Goal: Information Seeking & Learning: Learn about a topic

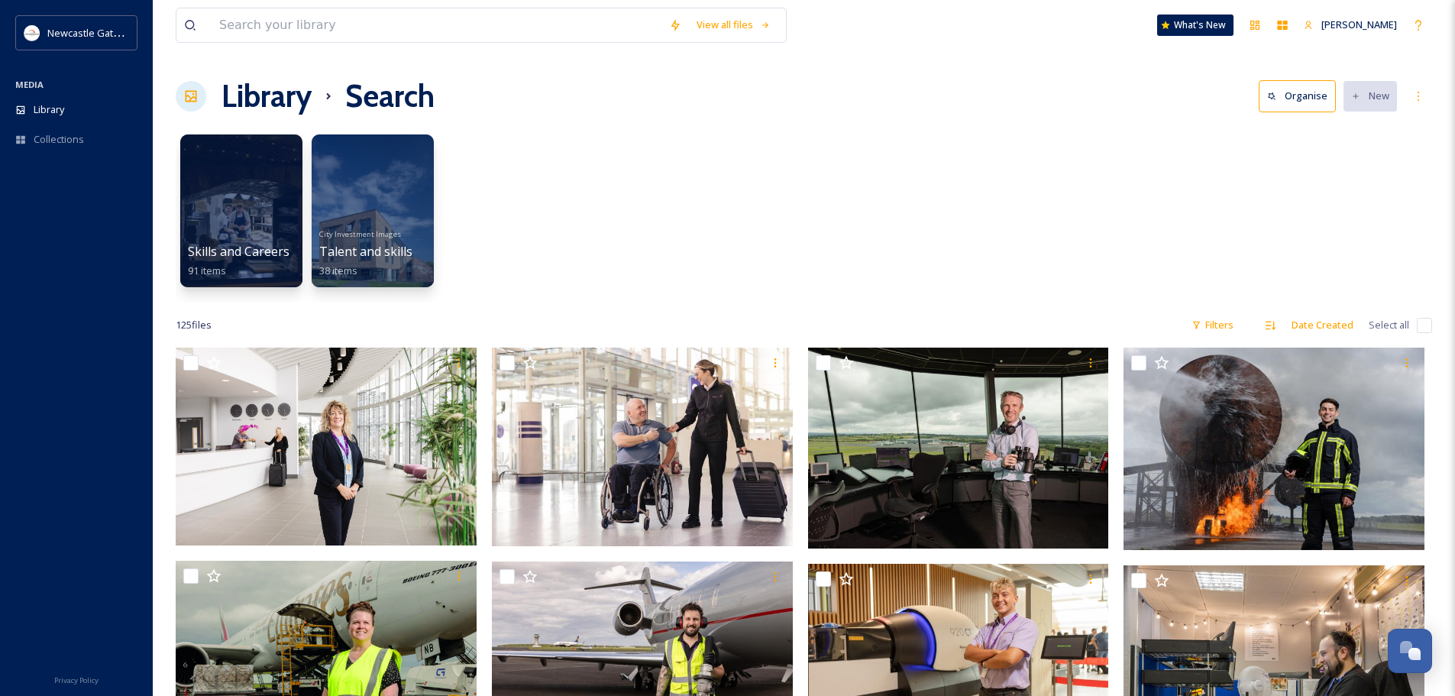
scroll to position [3895, 0]
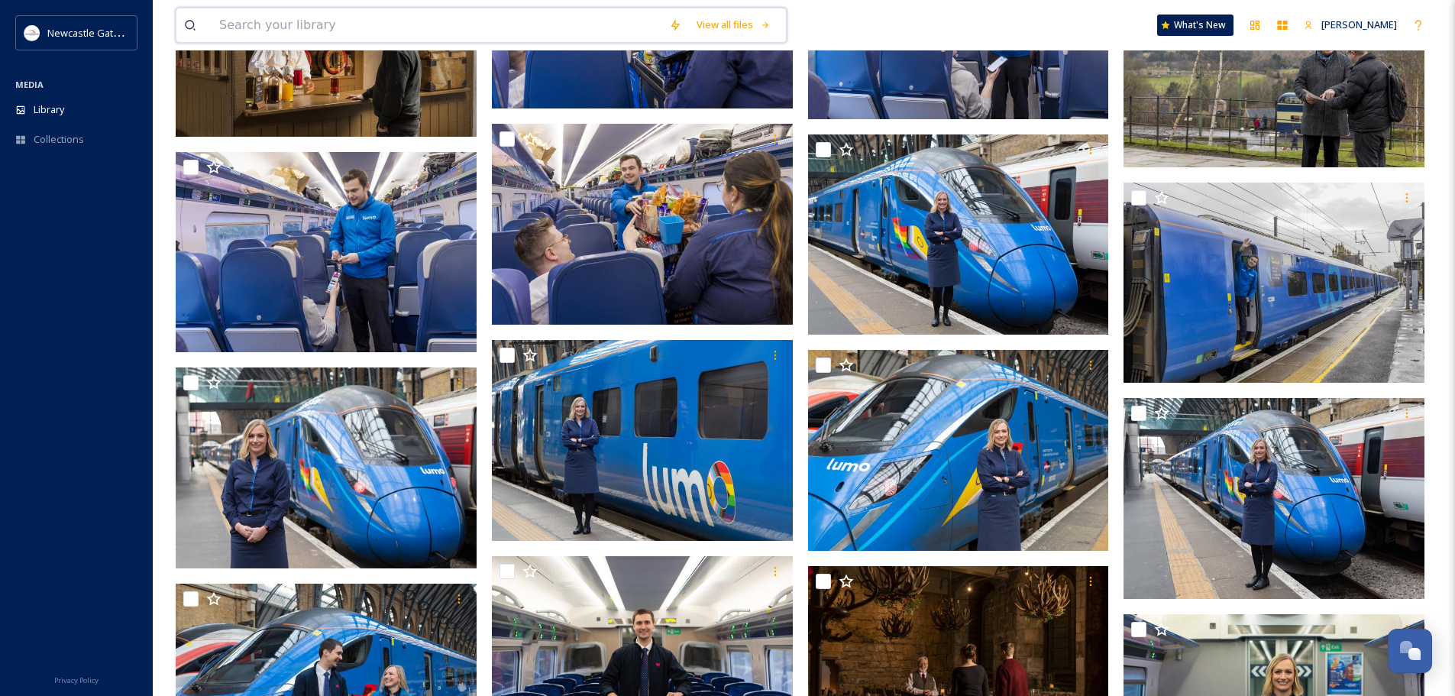
click at [303, 9] on input at bounding box center [437, 25] width 450 height 34
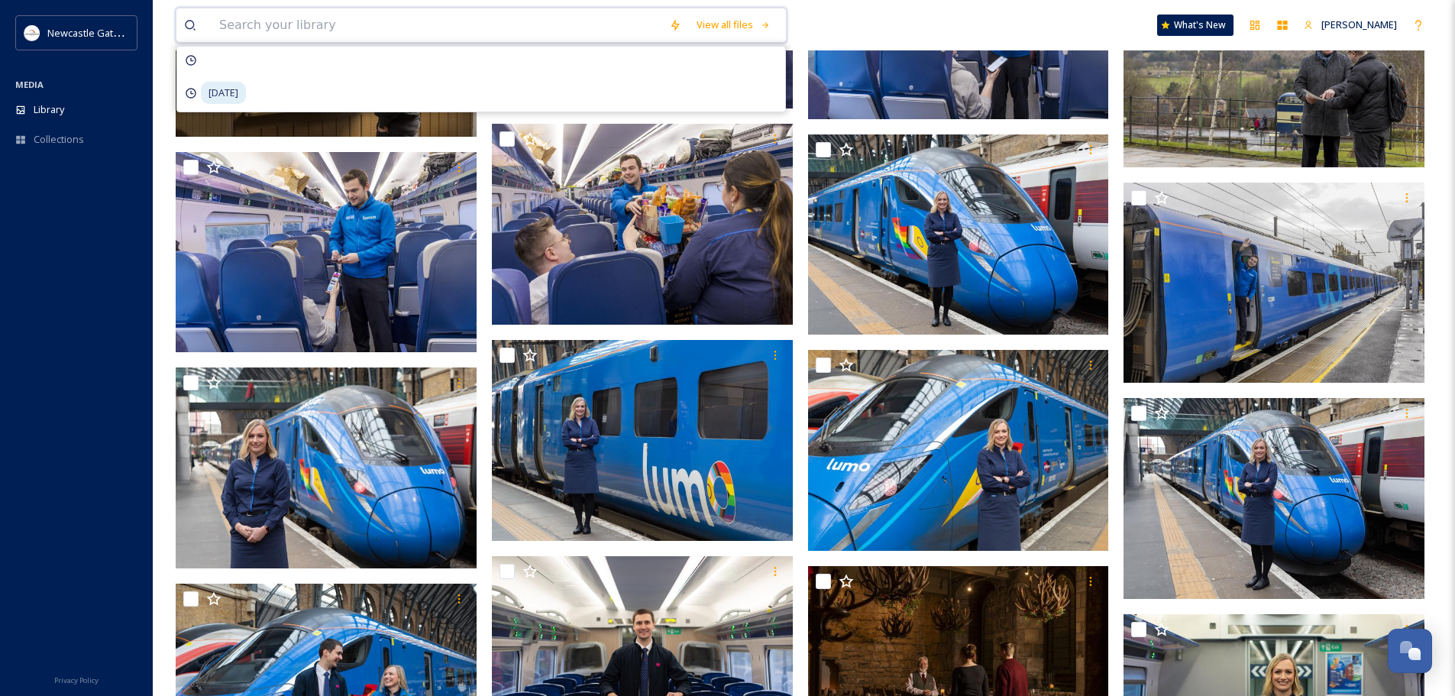
type input "o"
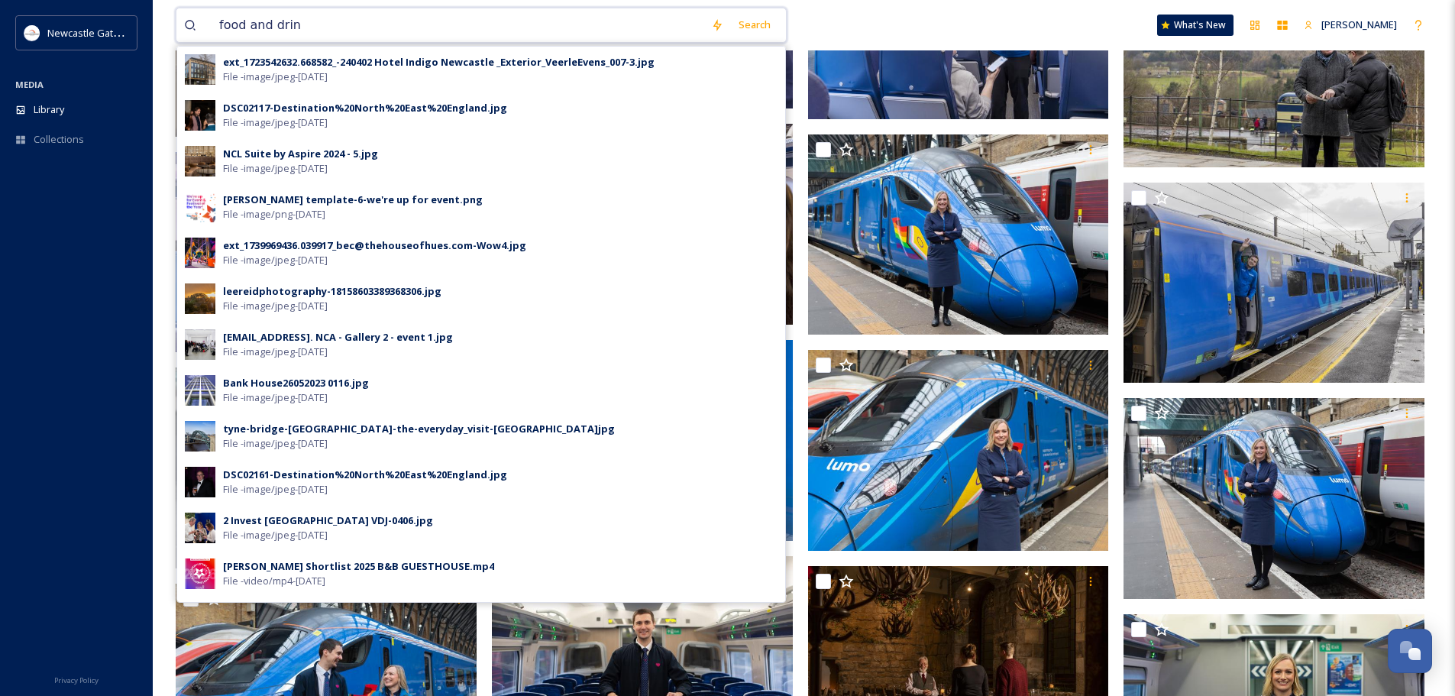
type input "food and drink"
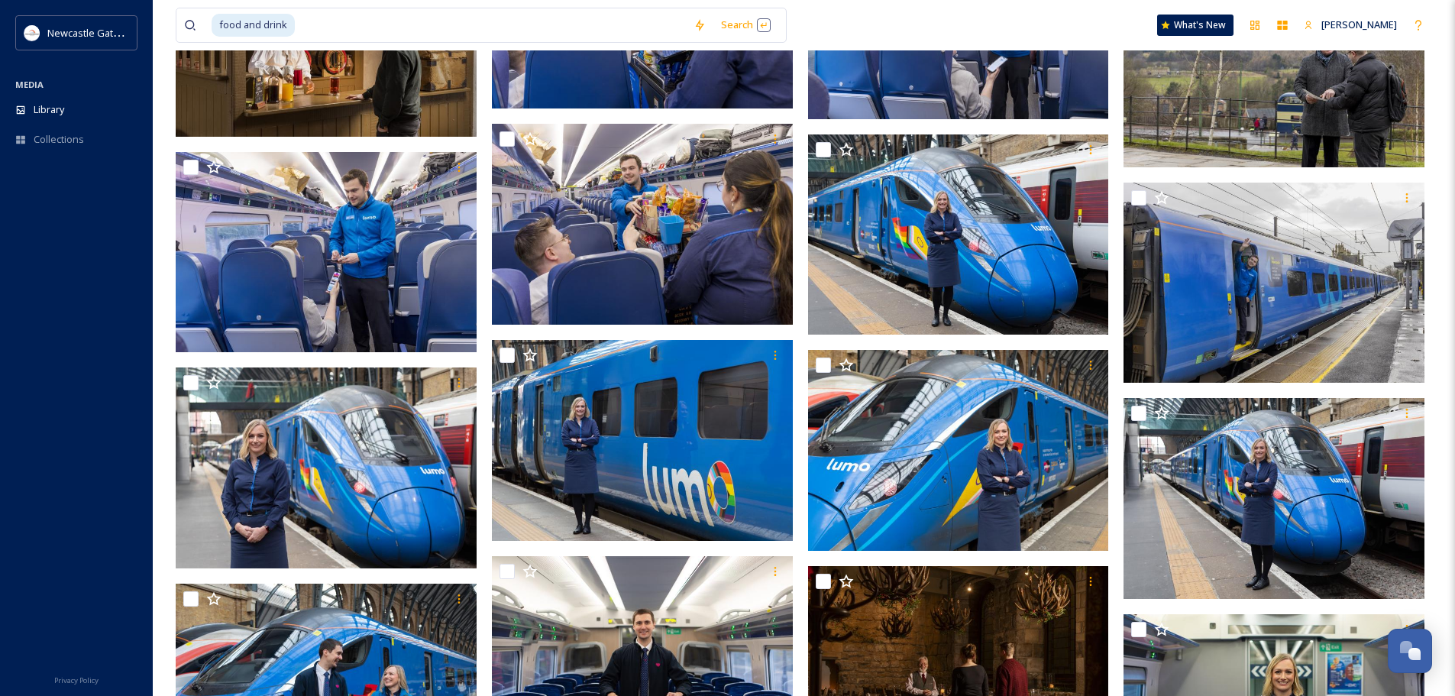
click at [892, 6] on div "food and drink Search What's New [PERSON_NAME]" at bounding box center [804, 25] width 1256 height 50
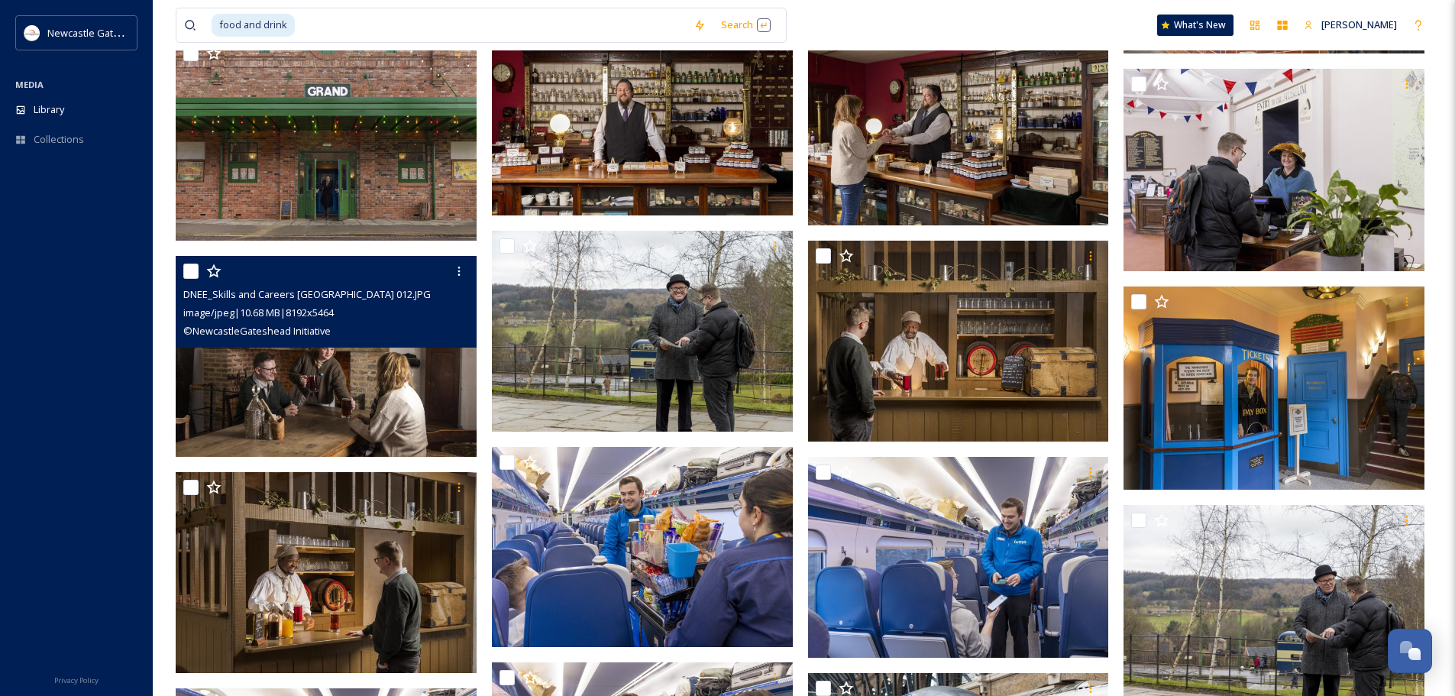
scroll to position [3207, 0]
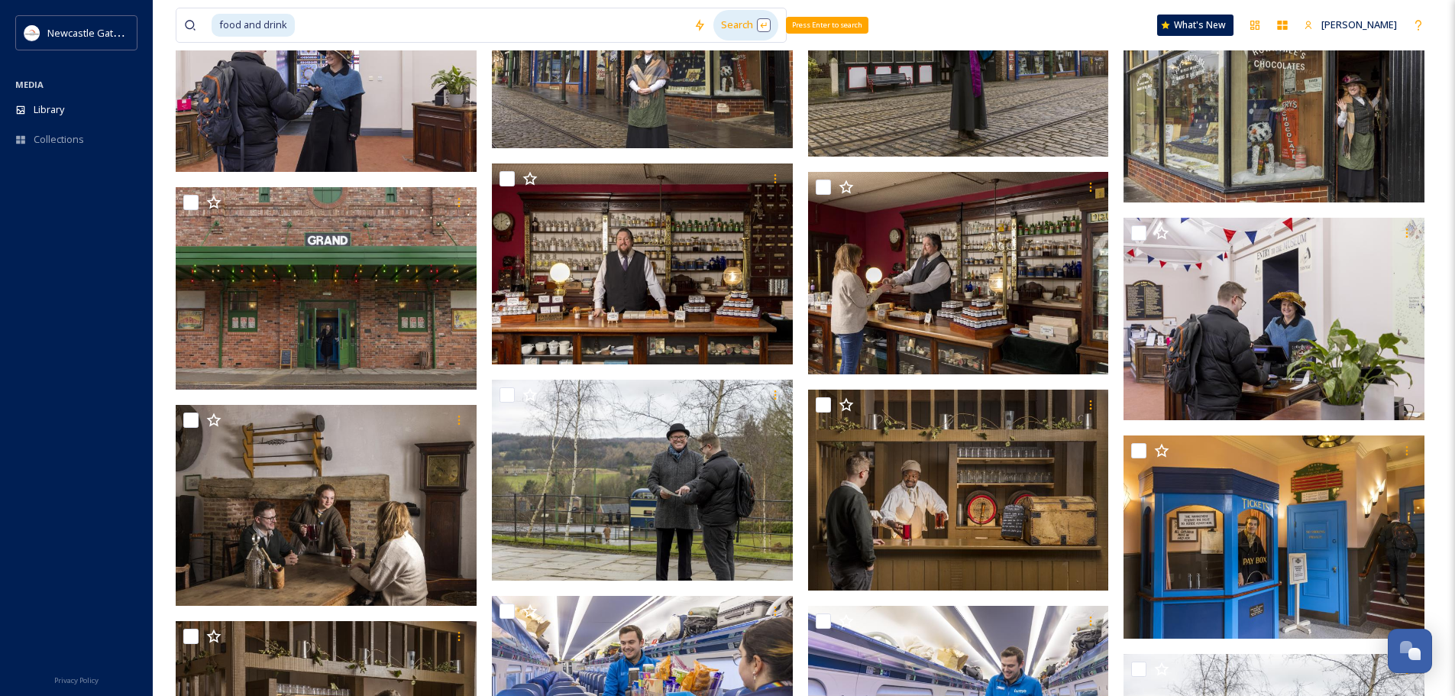
click at [730, 24] on div "Search Press Enter to search" at bounding box center [745, 25] width 65 height 30
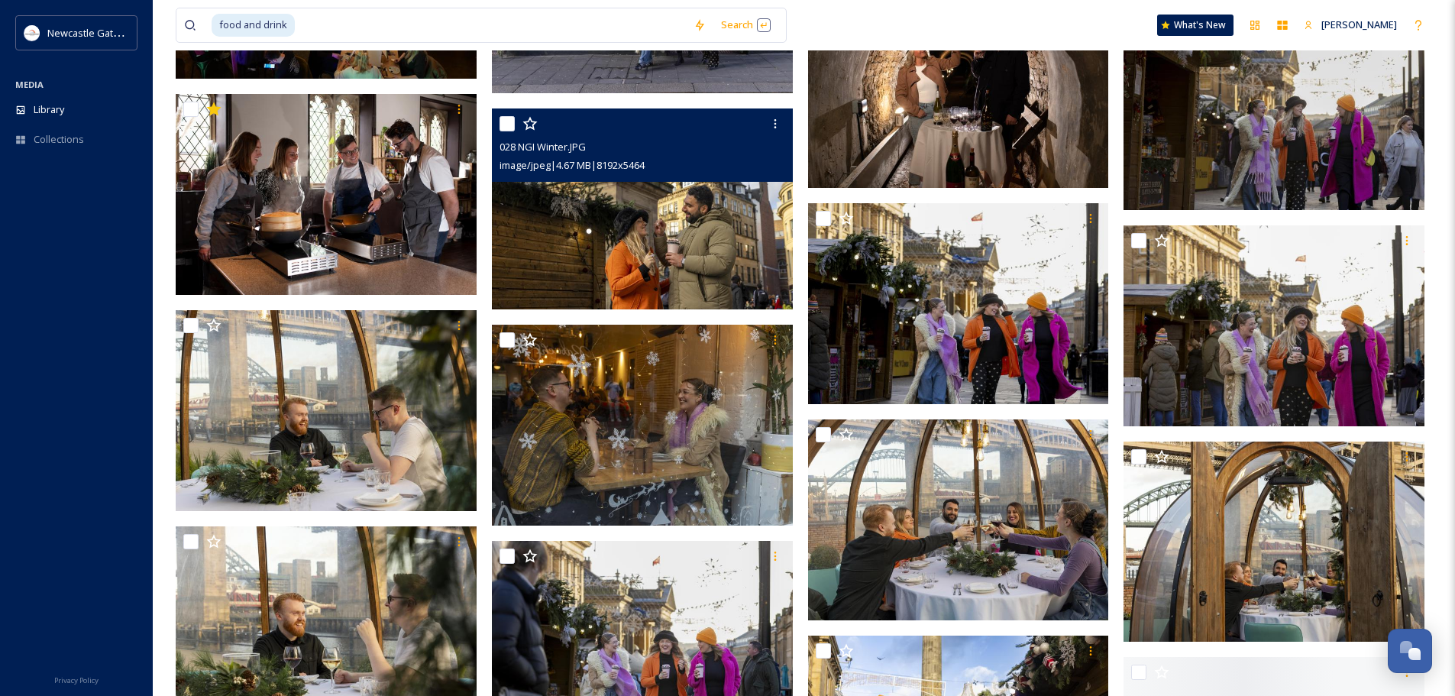
scroll to position [1527, 0]
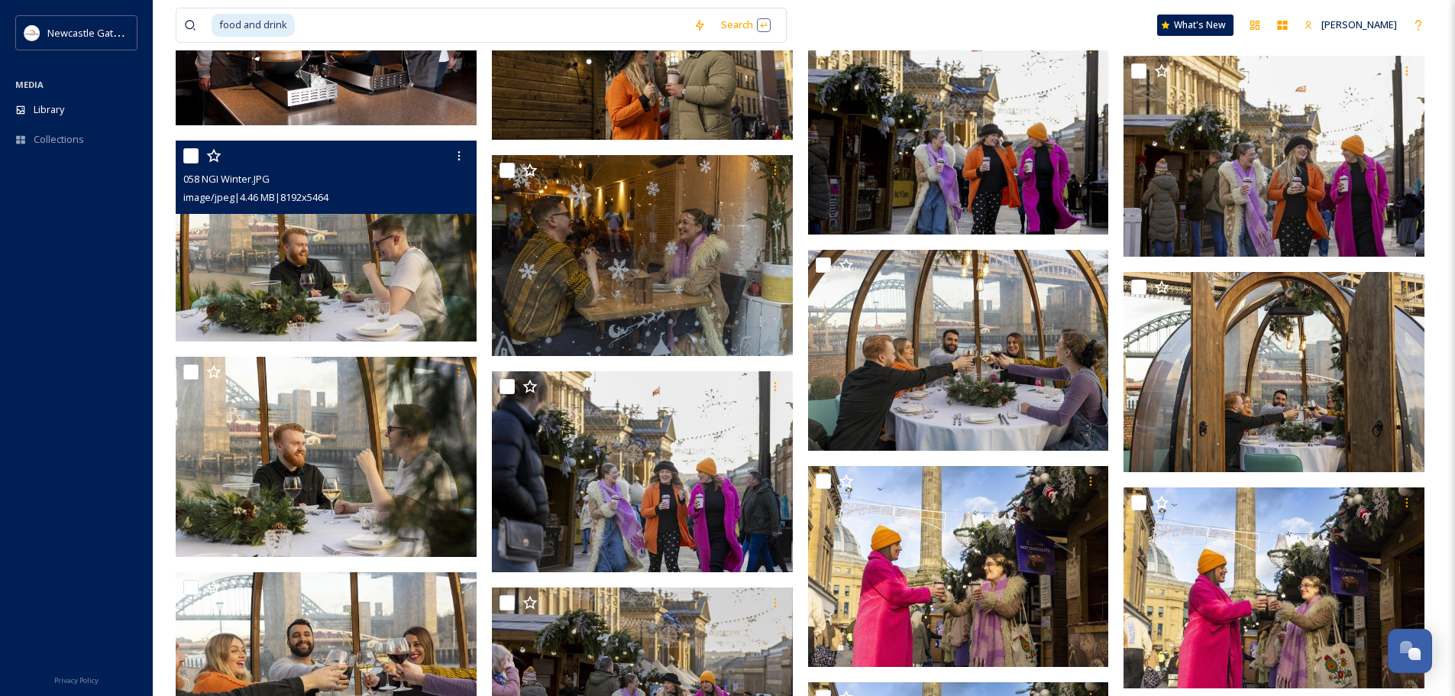
click at [322, 215] on img at bounding box center [326, 241] width 301 height 201
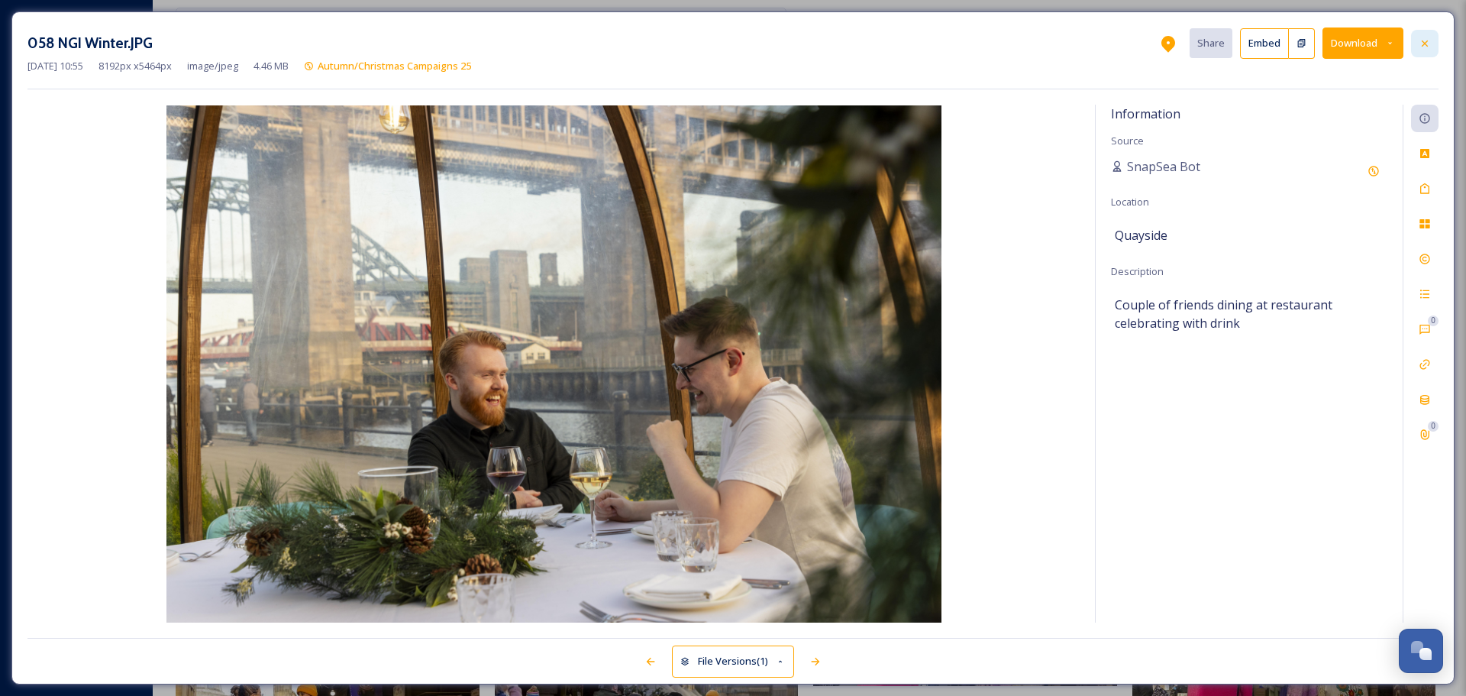
click at [1427, 48] on icon at bounding box center [1425, 43] width 12 height 12
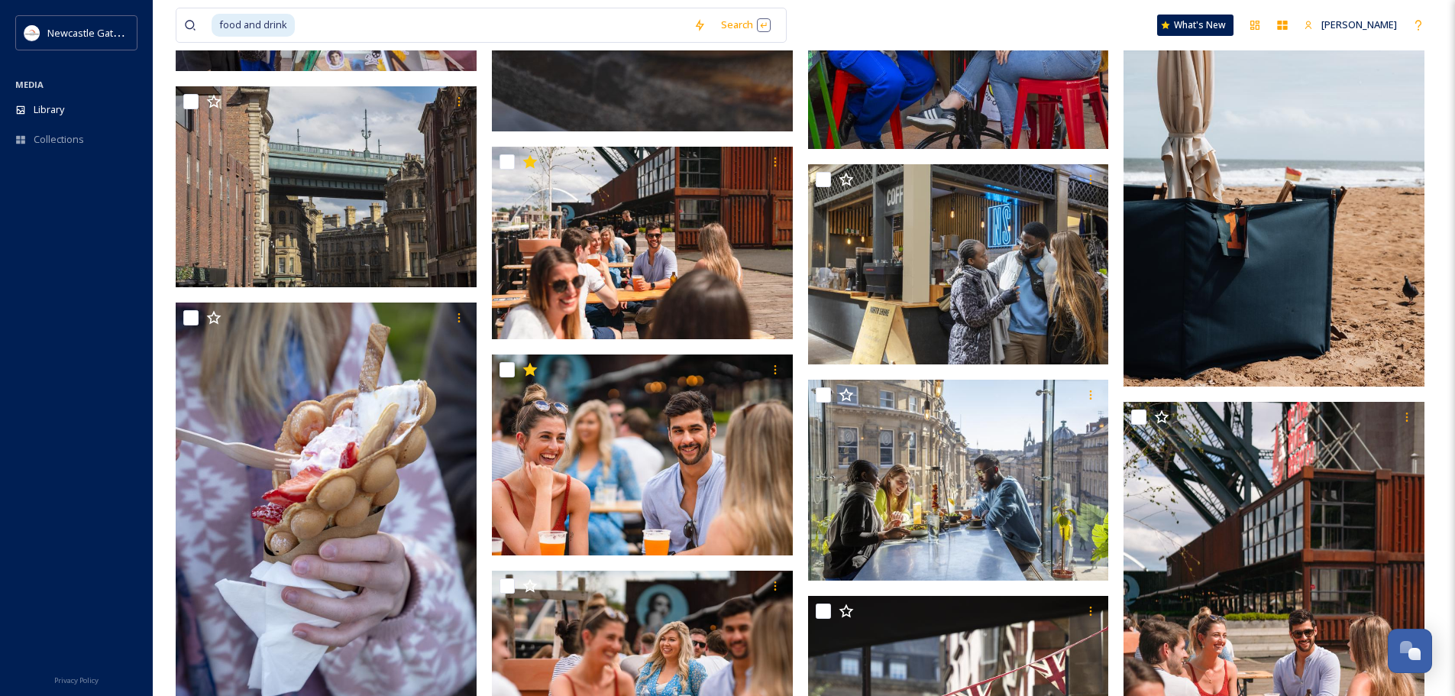
scroll to position [12052, 0]
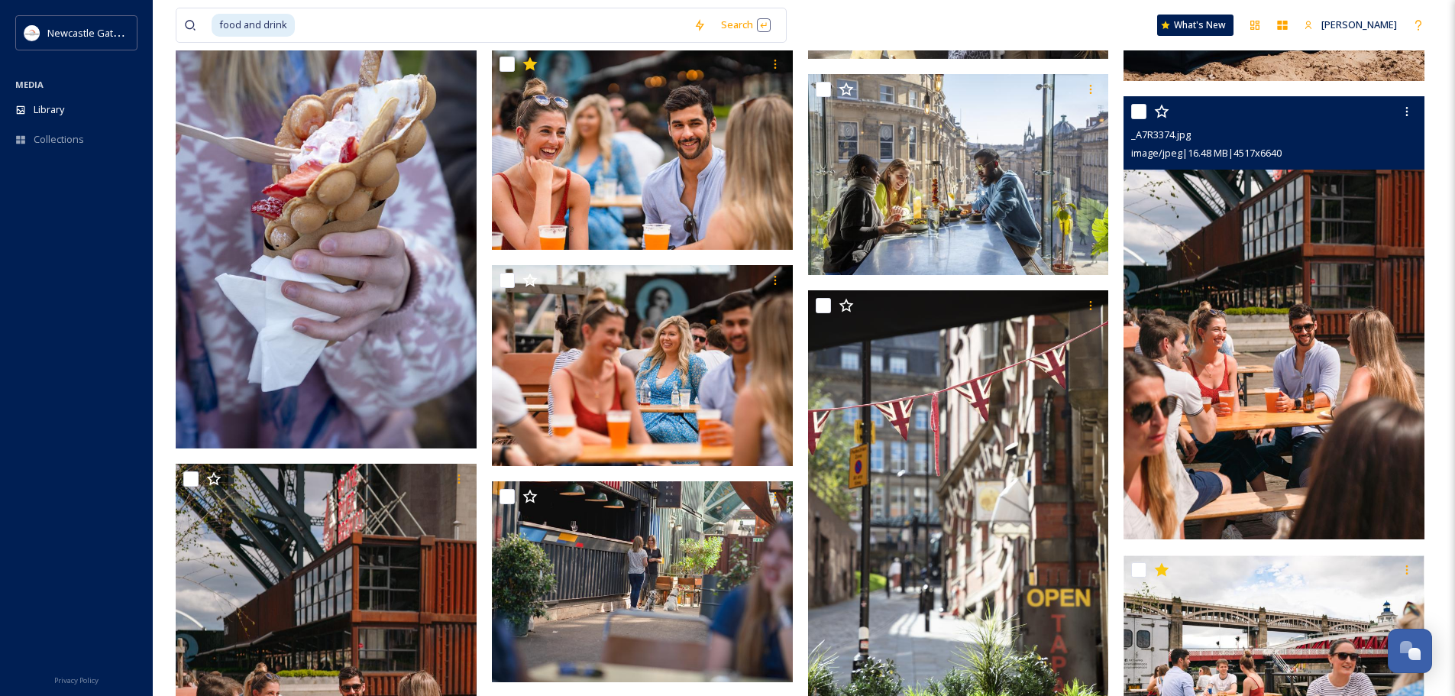
click at [1304, 343] on img at bounding box center [1273, 317] width 301 height 442
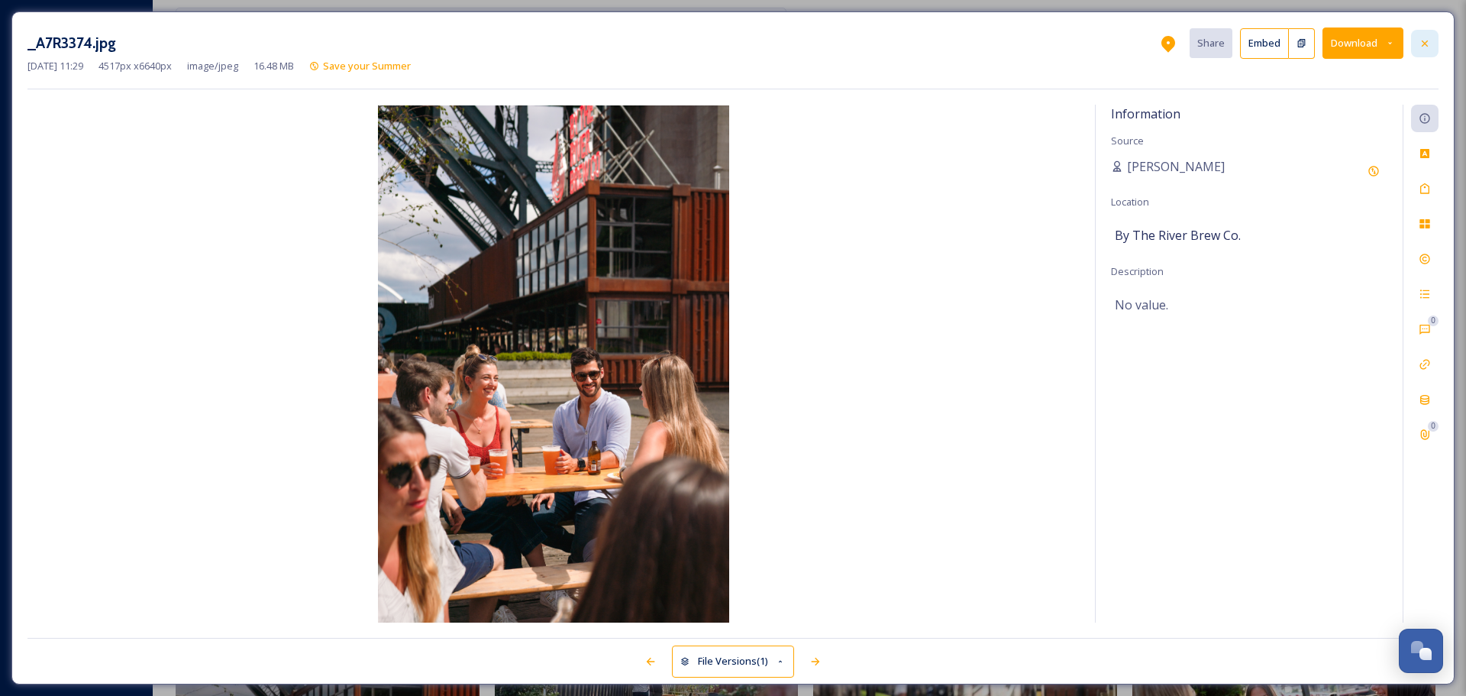
click at [1433, 31] on div at bounding box center [1424, 43] width 27 height 27
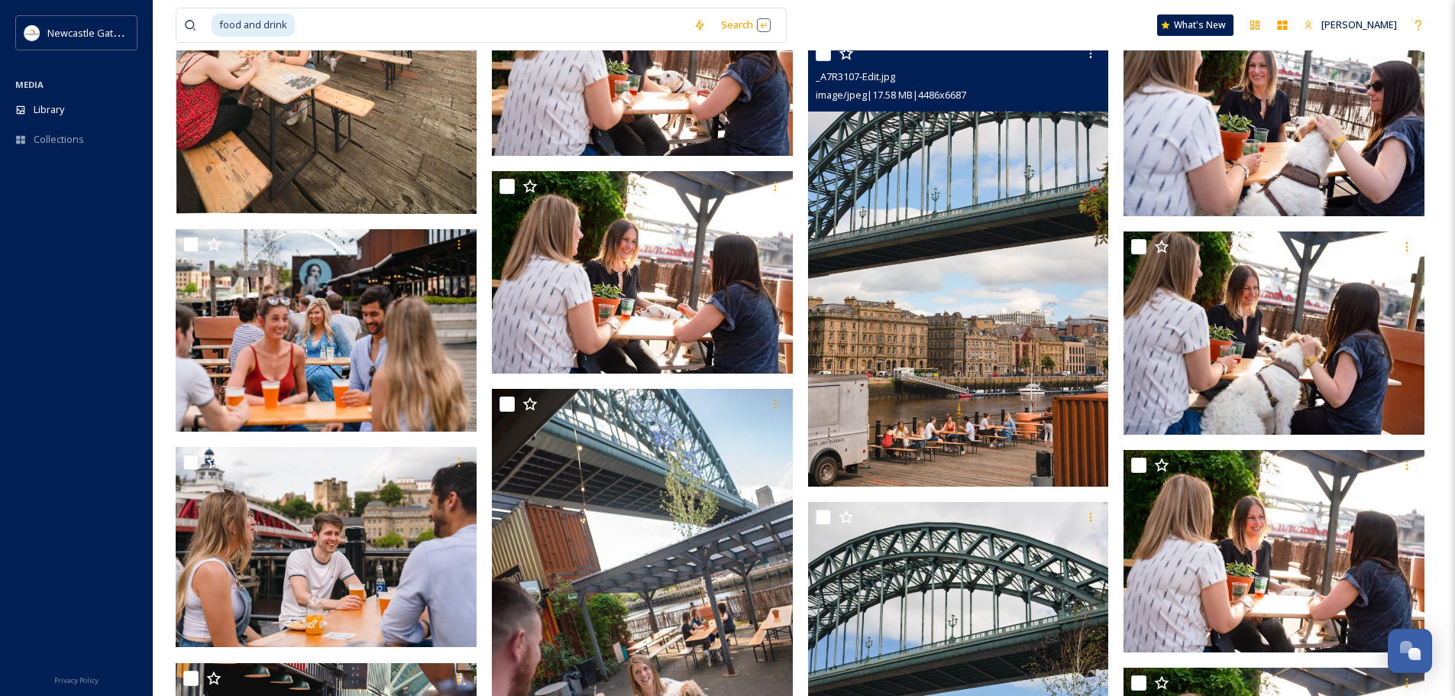
scroll to position [13426, 0]
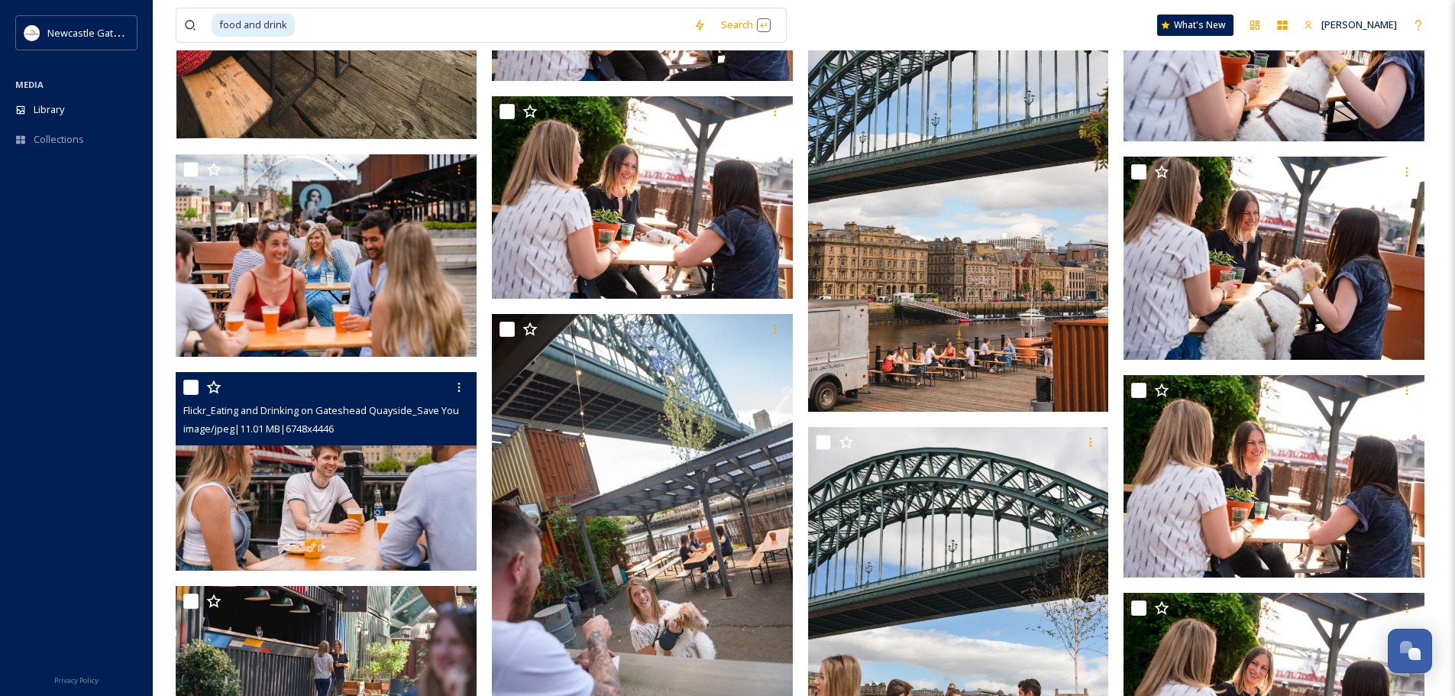
click at [367, 510] on img at bounding box center [326, 471] width 301 height 198
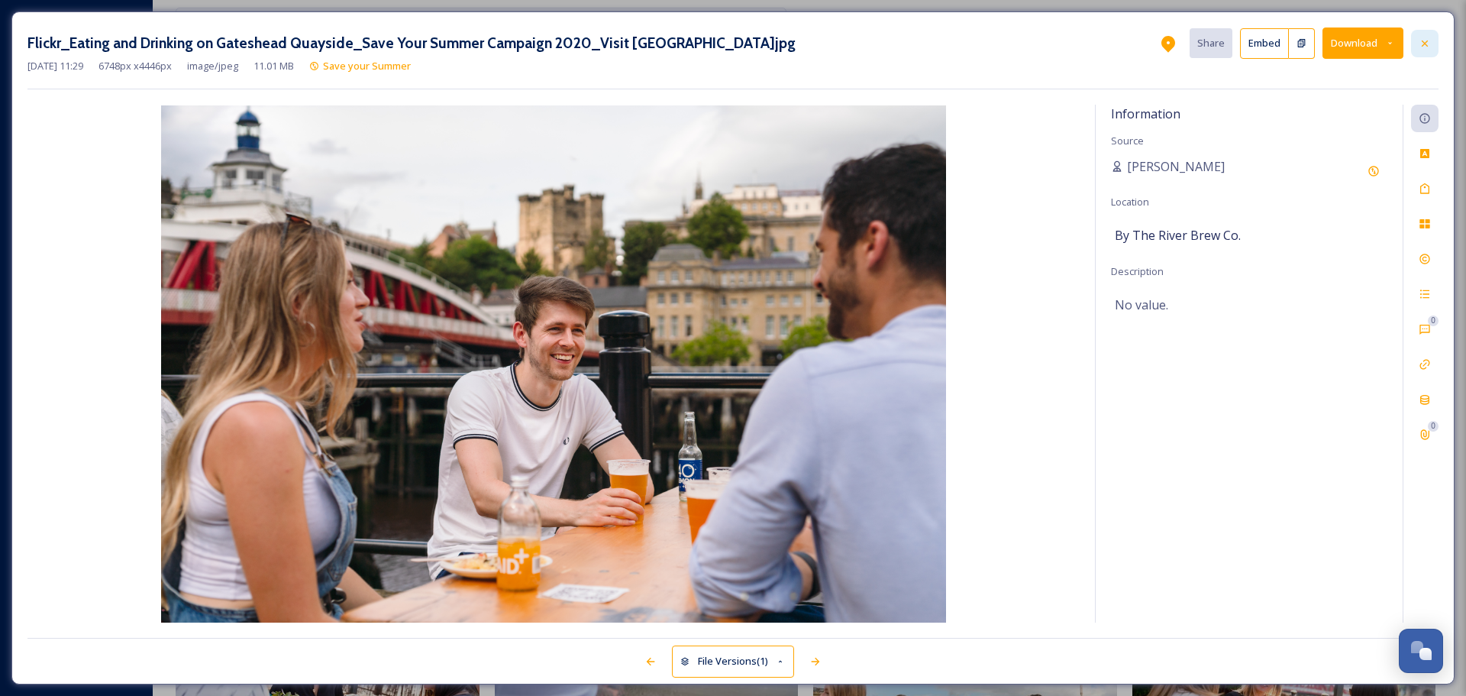
click at [1423, 36] on div at bounding box center [1424, 43] width 27 height 27
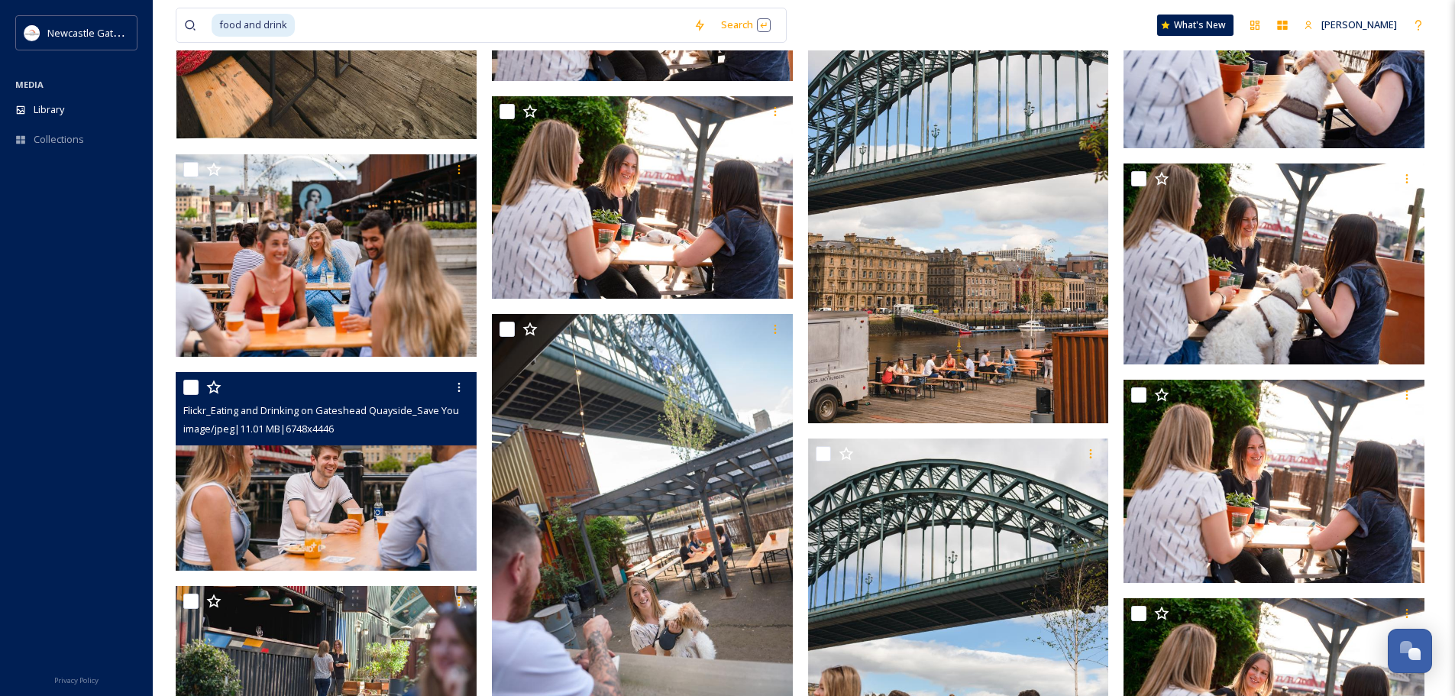
click at [352, 520] on img at bounding box center [326, 471] width 301 height 198
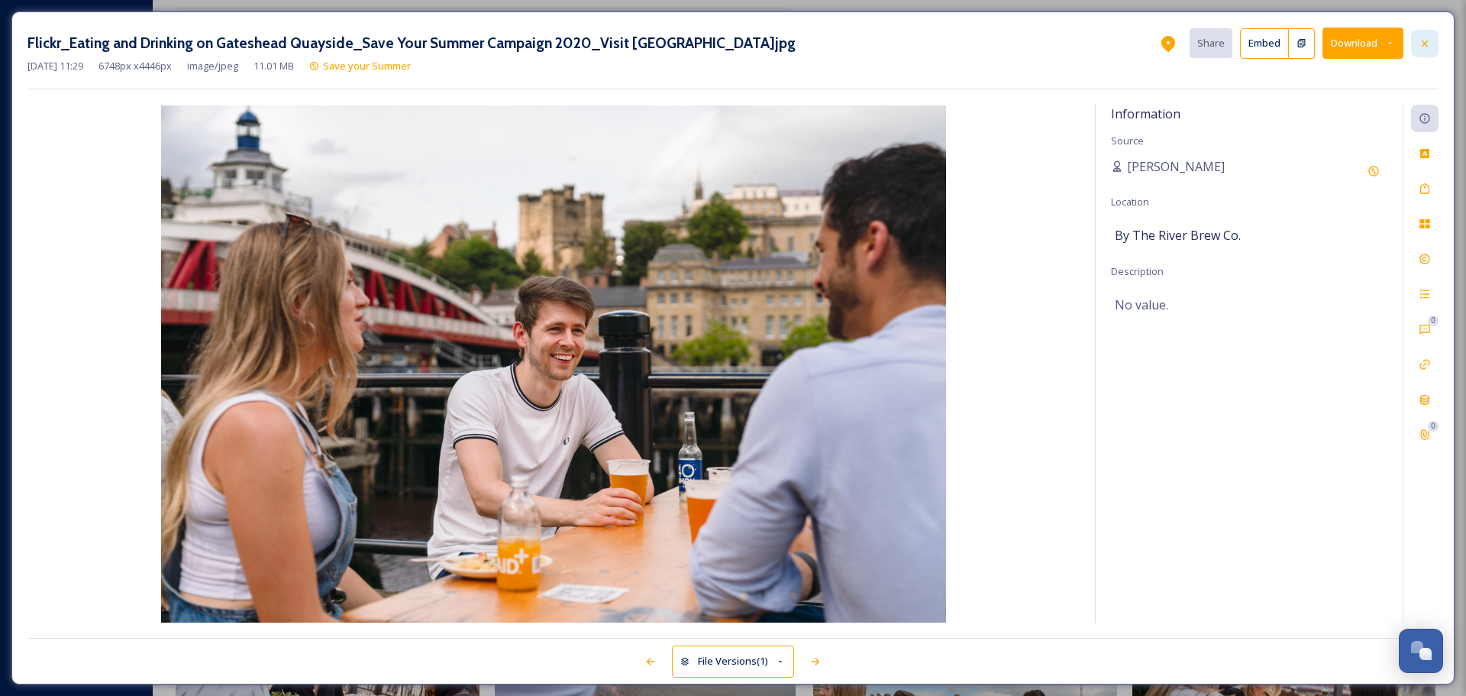
click at [1423, 40] on icon at bounding box center [1425, 43] width 6 height 6
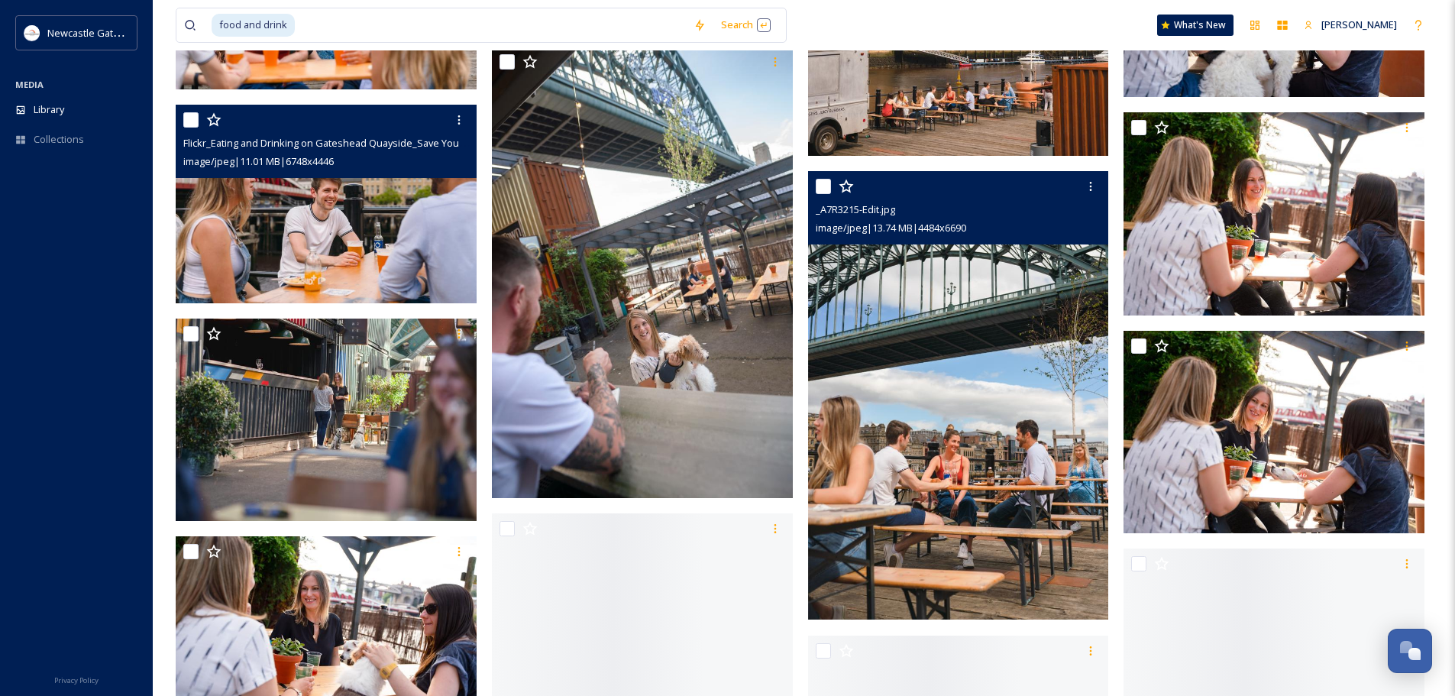
scroll to position [13732, 0]
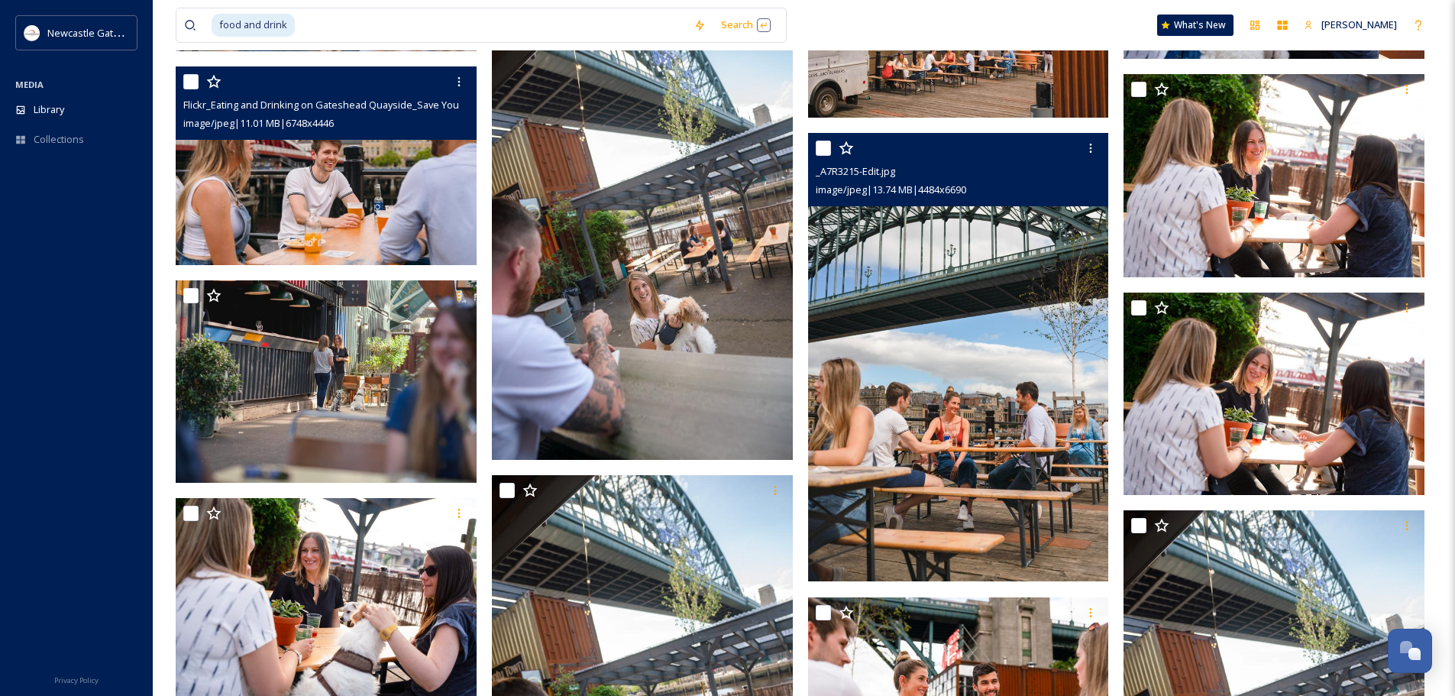
click at [994, 371] on img at bounding box center [958, 357] width 301 height 449
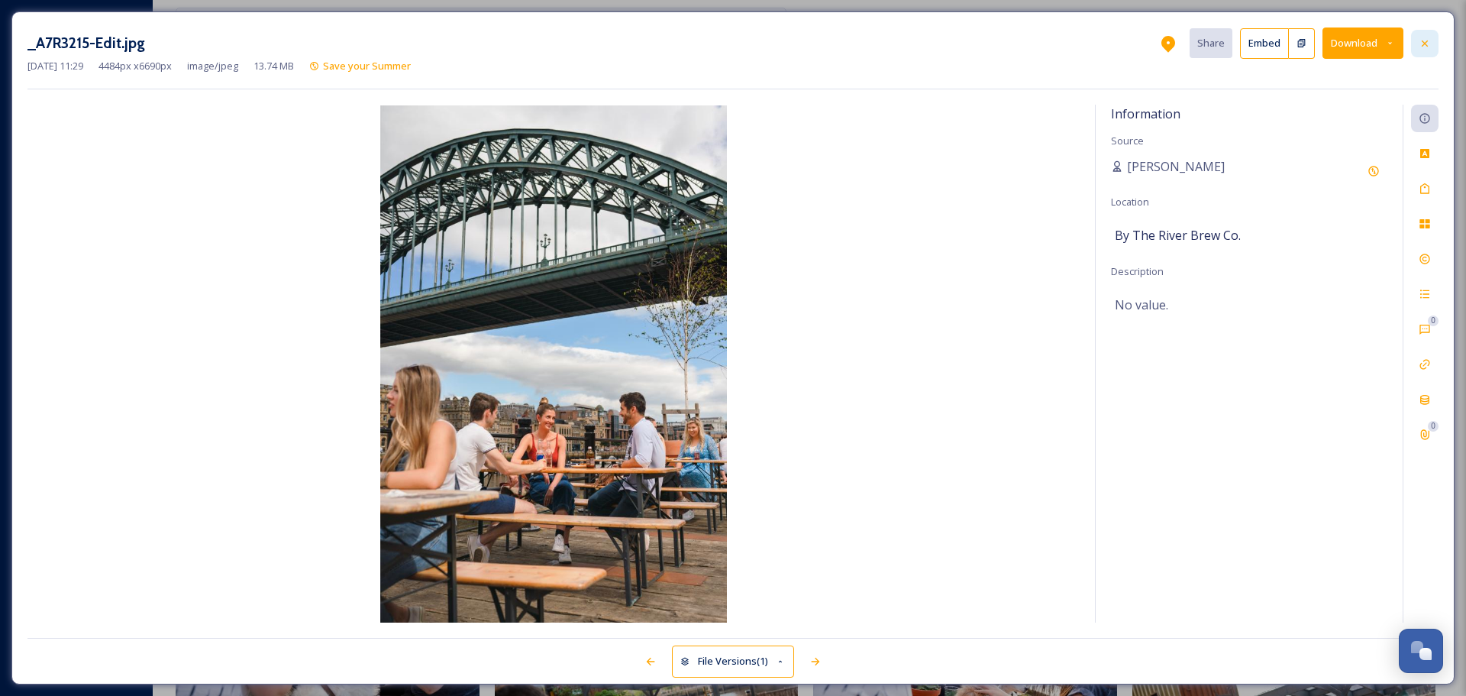
click at [1436, 41] on div at bounding box center [1424, 43] width 27 height 27
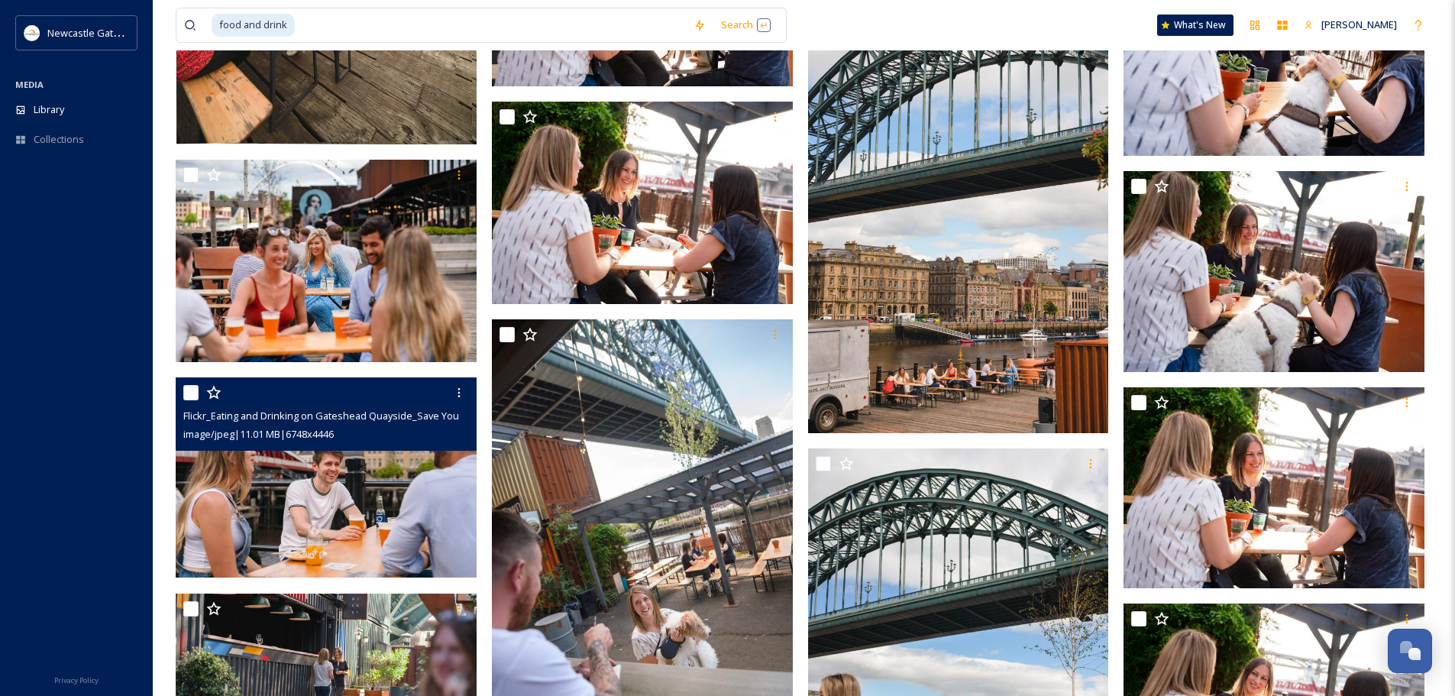
scroll to position [13579, 0]
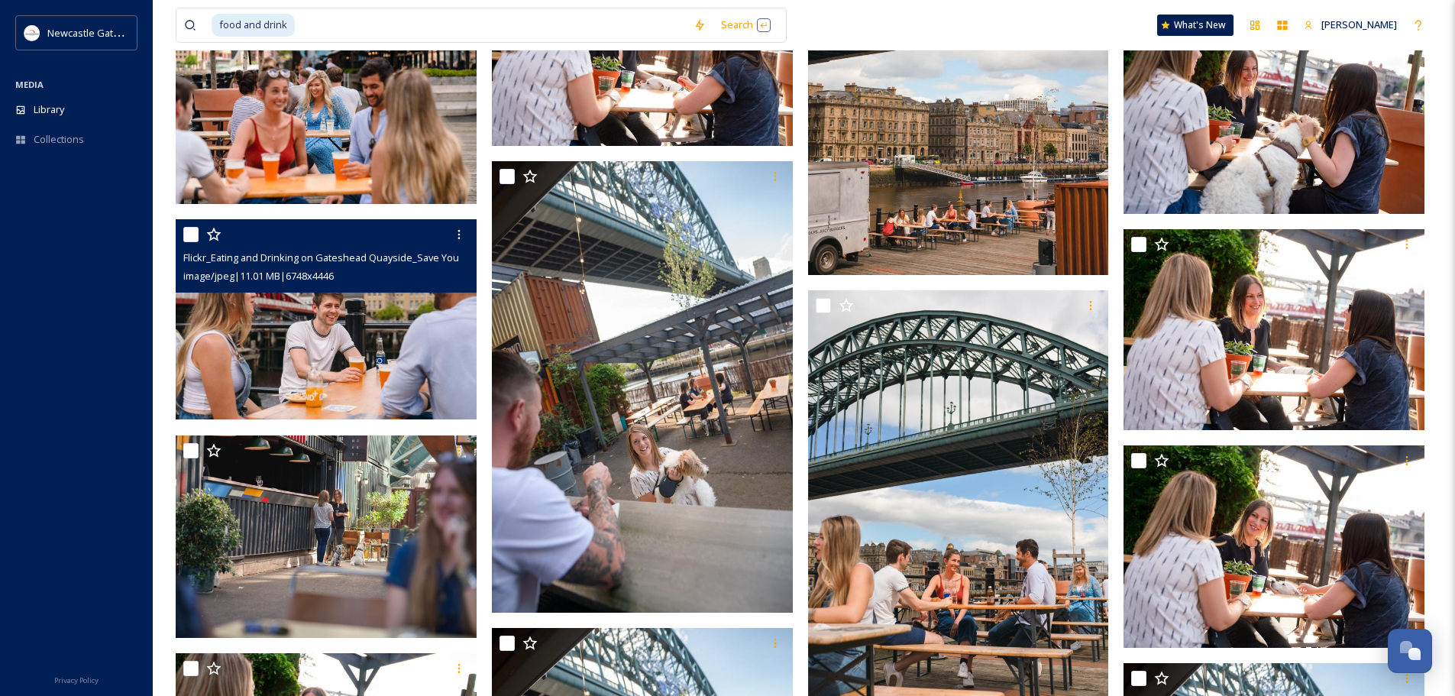
click at [381, 354] on img at bounding box center [328, 319] width 304 height 200
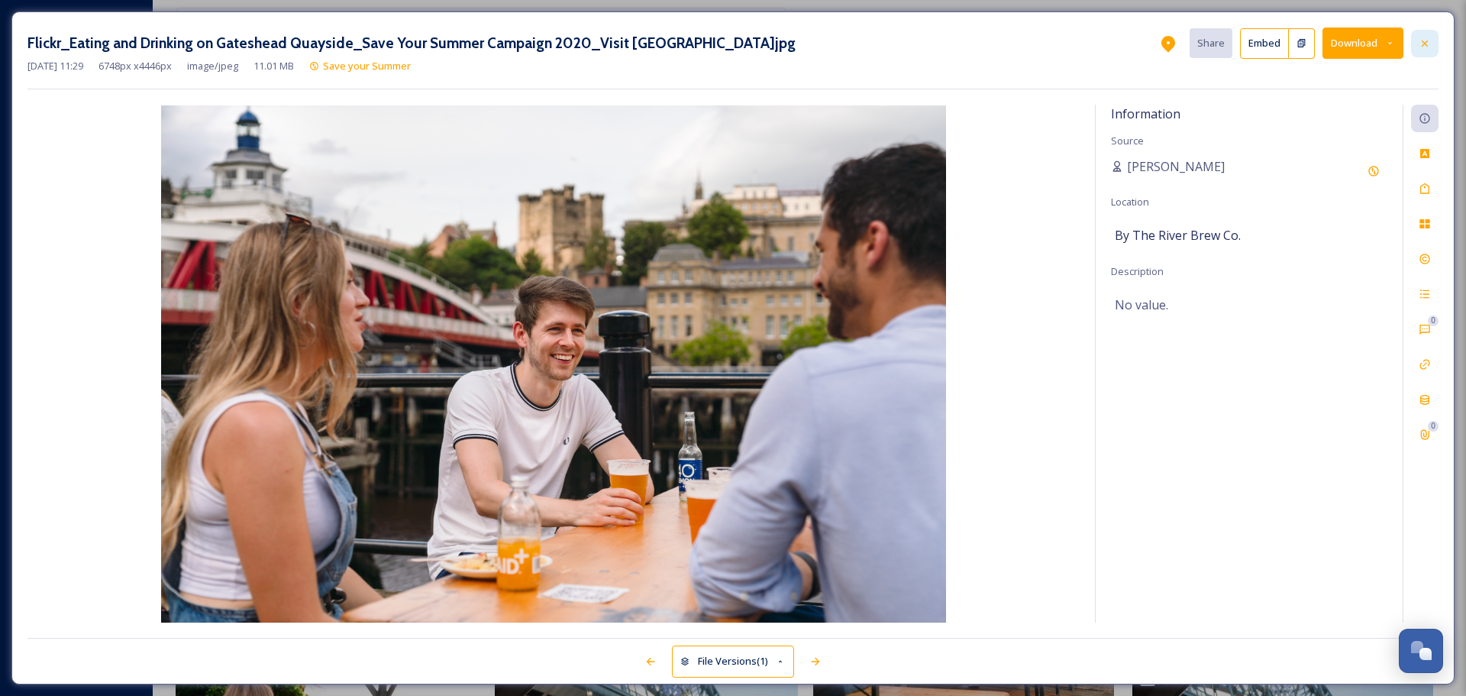
click at [1417, 41] on div at bounding box center [1424, 43] width 27 height 27
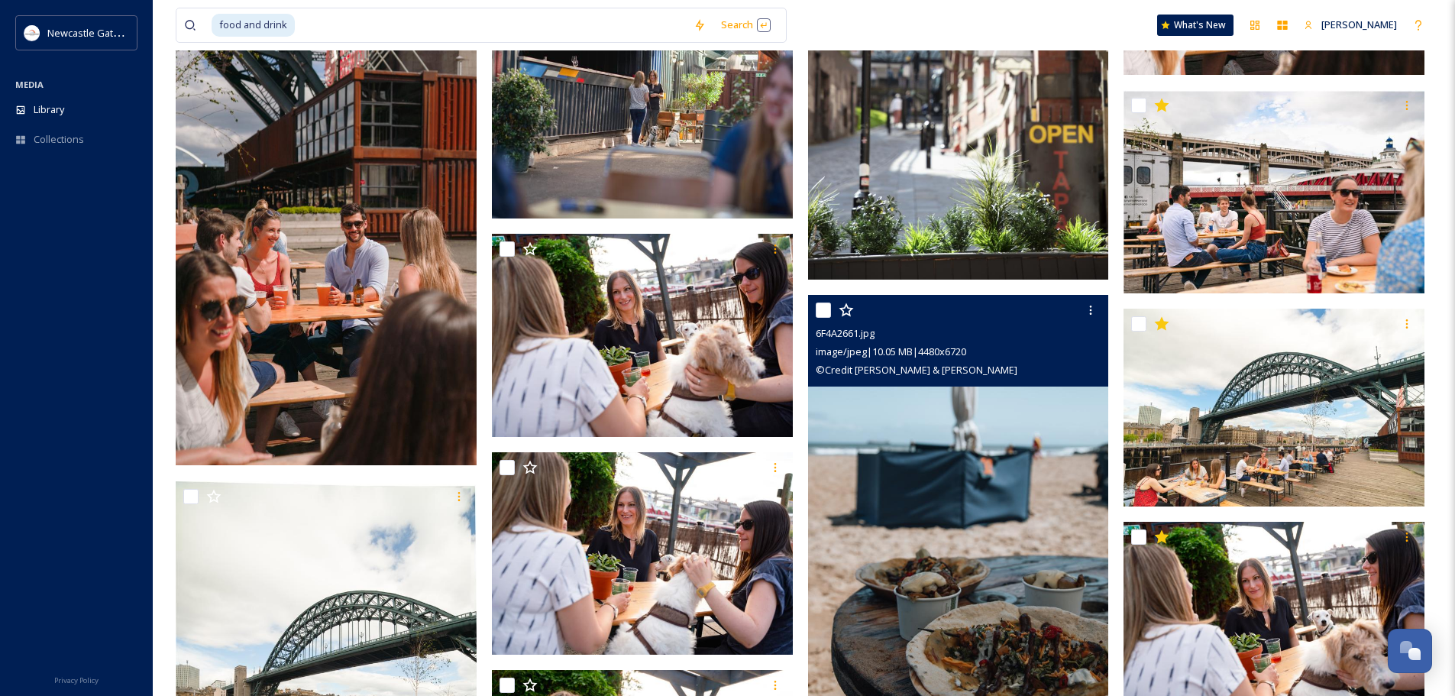
scroll to position [12434, 0]
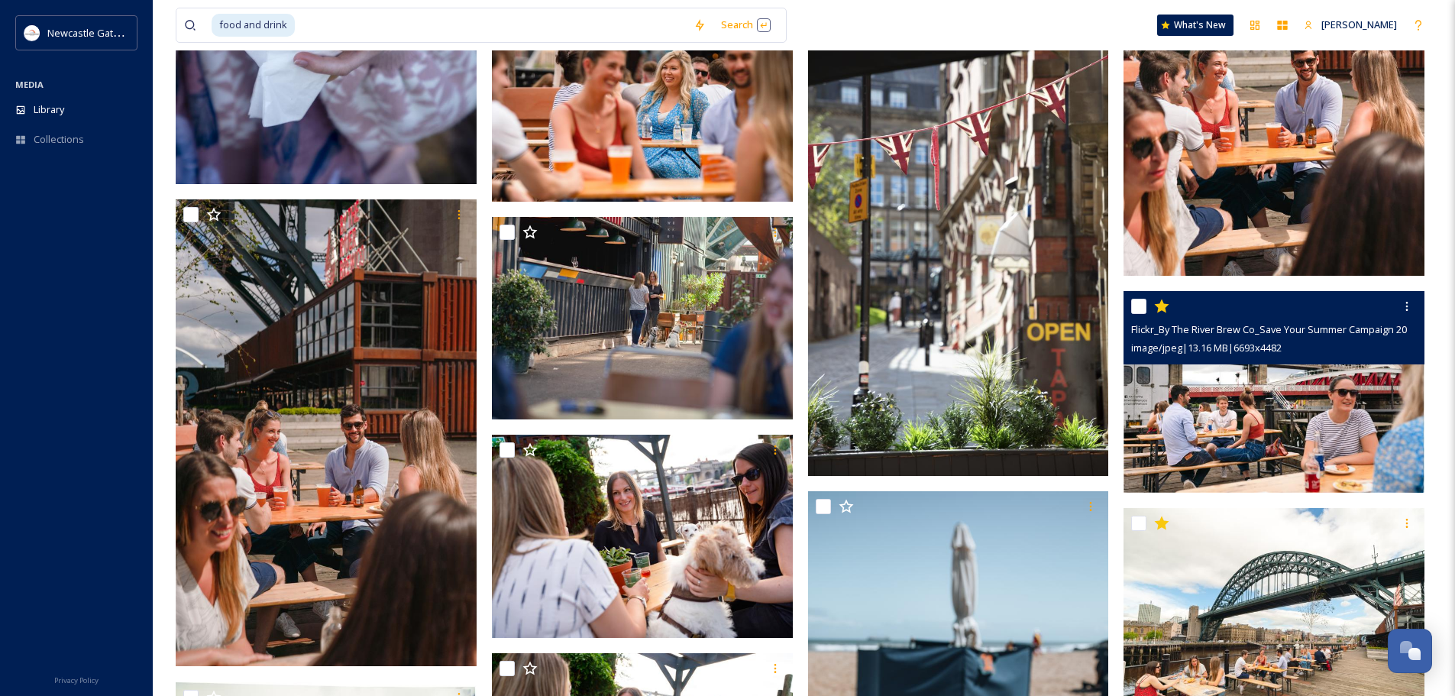
click at [1342, 414] on img at bounding box center [1273, 392] width 301 height 202
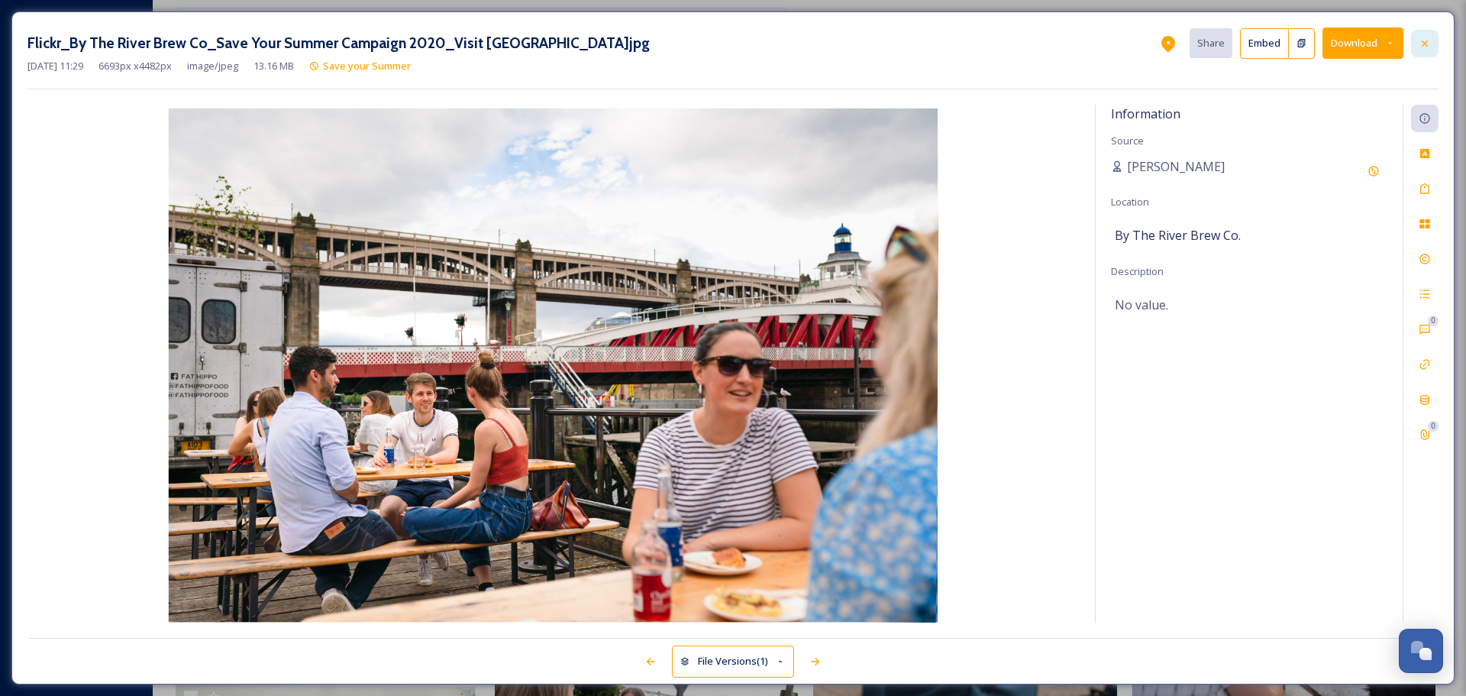
click at [1430, 44] on icon at bounding box center [1425, 43] width 12 height 12
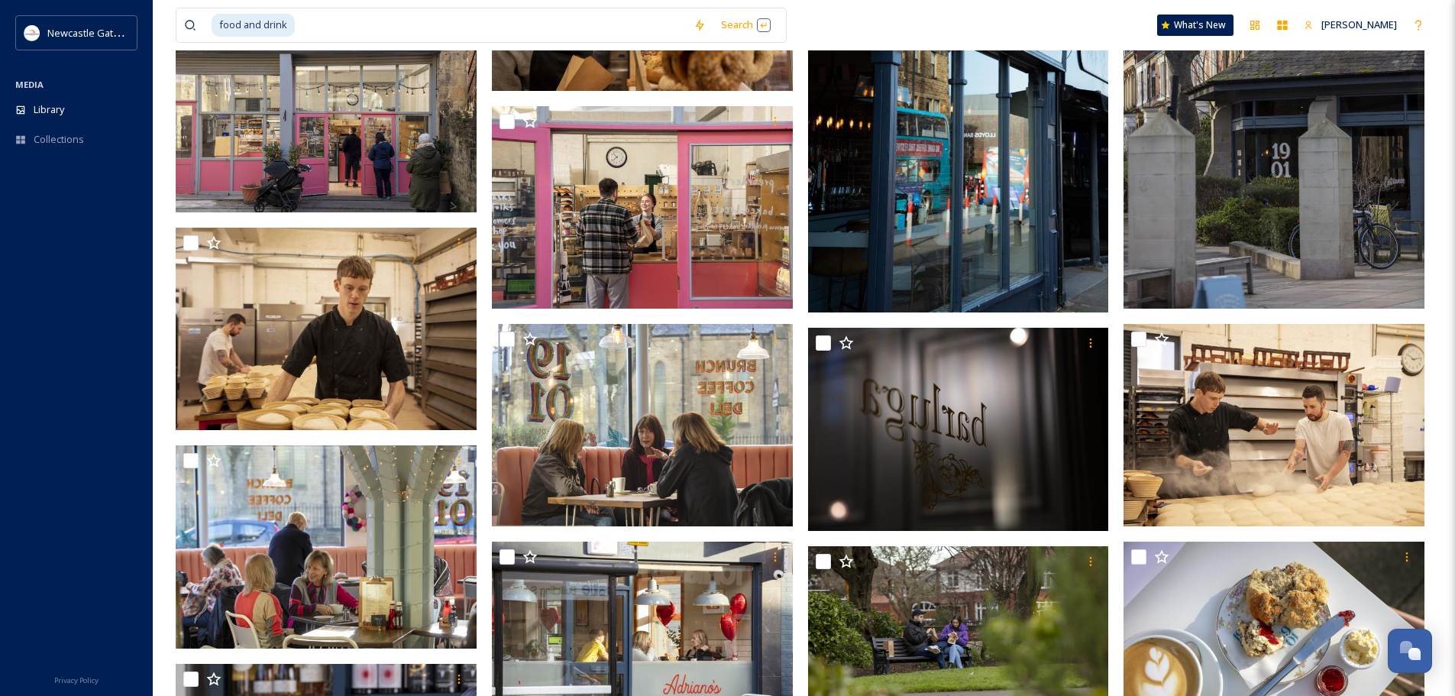
scroll to position [9074, 0]
